Goal: Navigation & Orientation: Find specific page/section

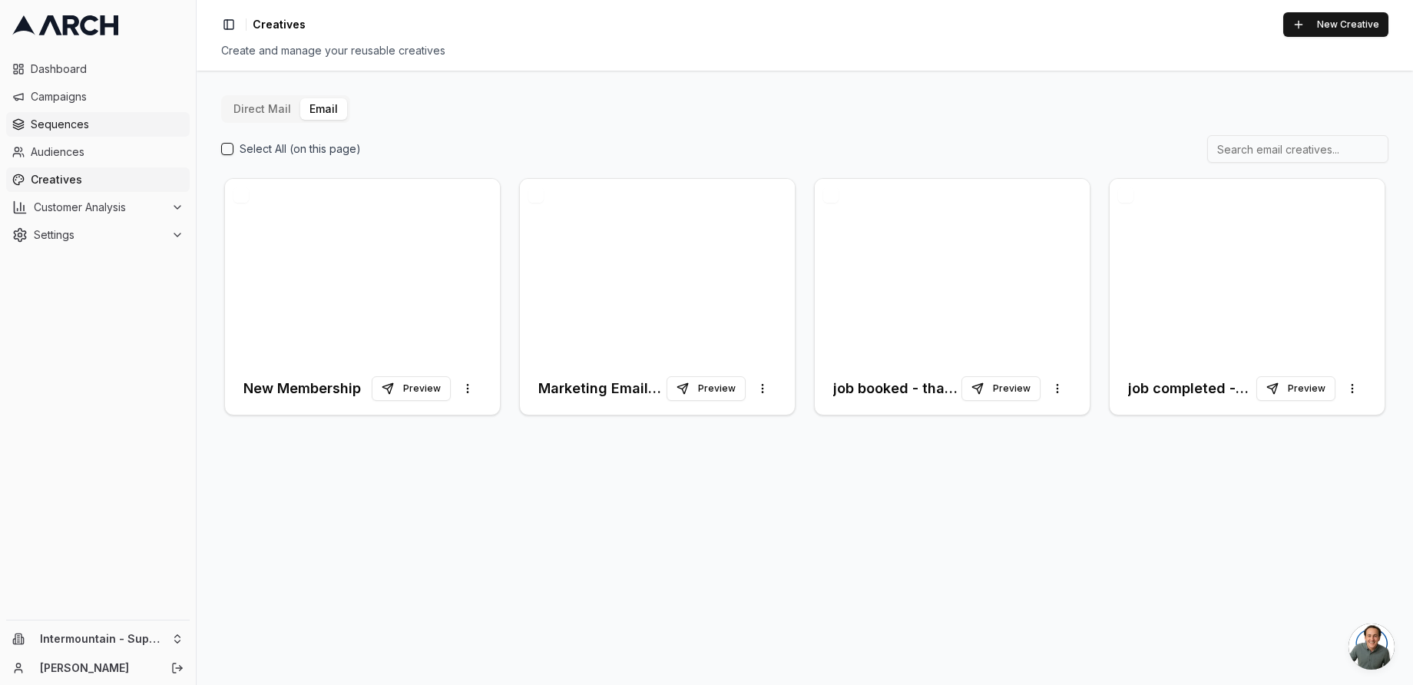
click at [118, 121] on span "Sequences" at bounding box center [107, 124] width 153 height 15
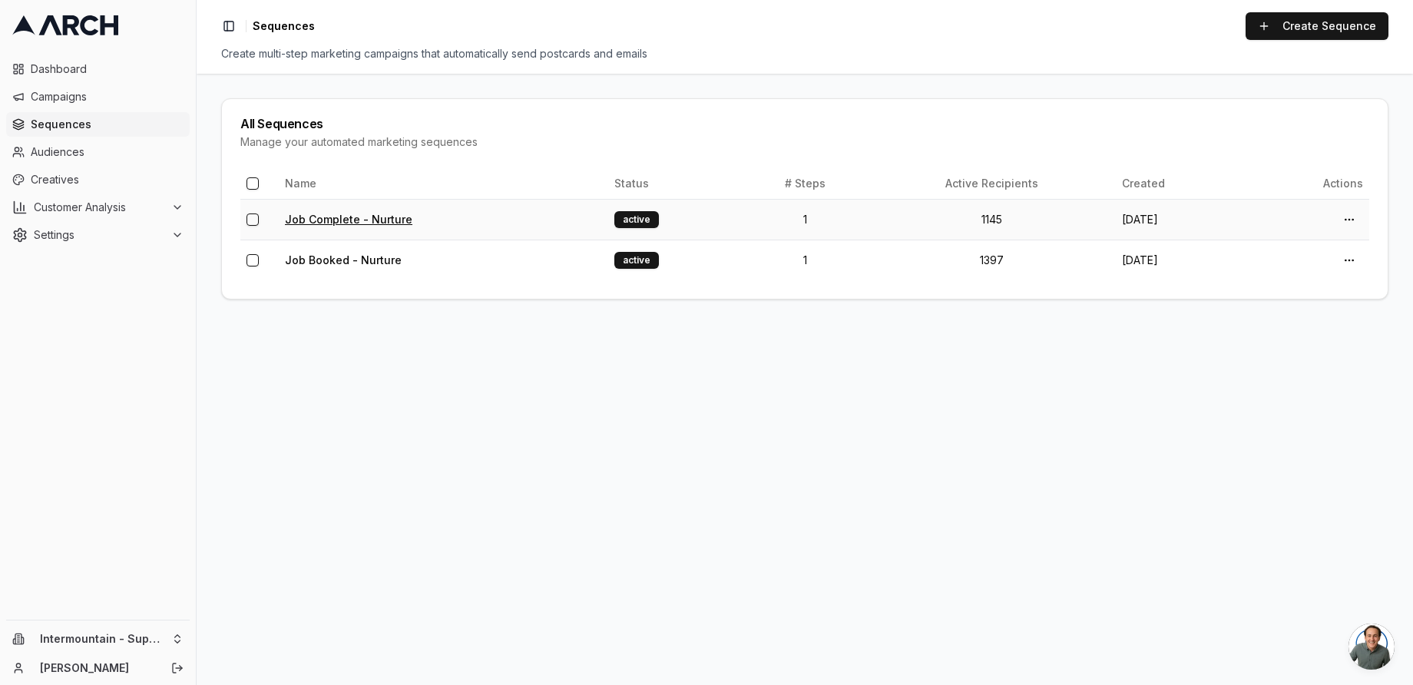
click at [377, 221] on link "Job Complete - Nurture" at bounding box center [348, 219] width 127 height 13
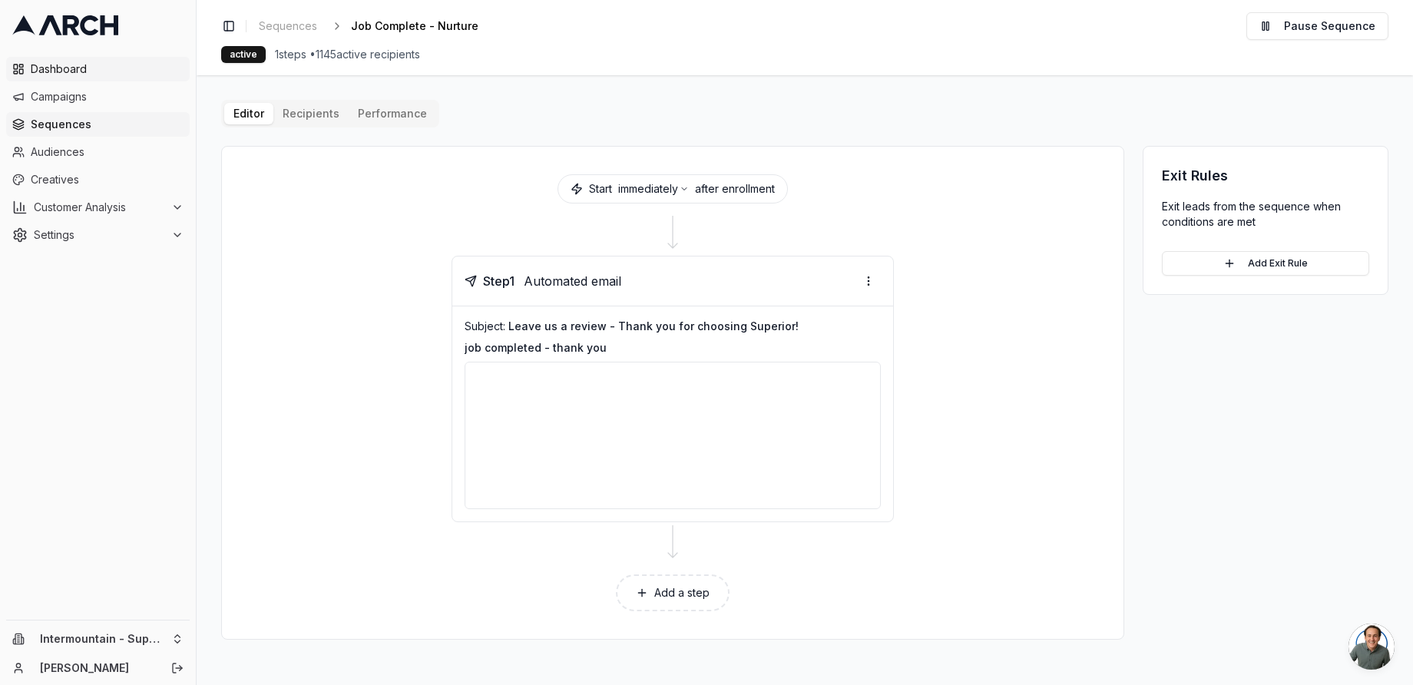
click at [56, 64] on span "Dashboard" at bounding box center [107, 68] width 153 height 15
